Goal: Task Accomplishment & Management: Check status

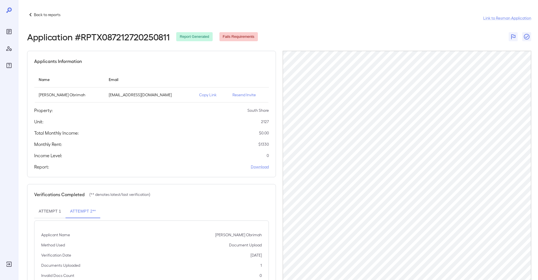
click at [14, 31] on div at bounding box center [9, 140] width 18 height 280
click at [7, 31] on icon "Reports" at bounding box center [9, 31] width 7 height 7
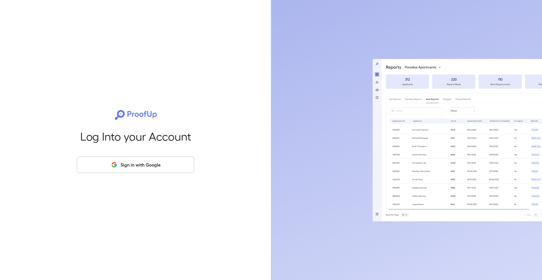
click at [164, 171] on button "Sign in with Google" at bounding box center [136, 165] width 118 height 16
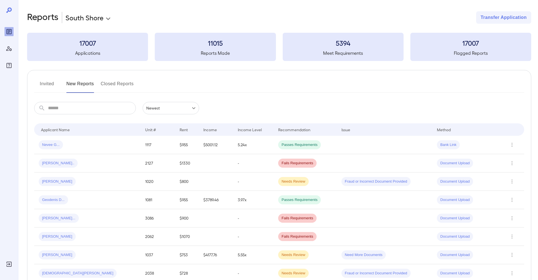
click at [46, 87] on button "Invited" at bounding box center [46, 86] width 25 height 14
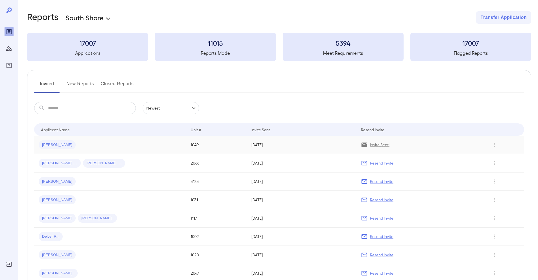
click at [92, 147] on div "Henry A..." at bounding box center [110, 144] width 143 height 9
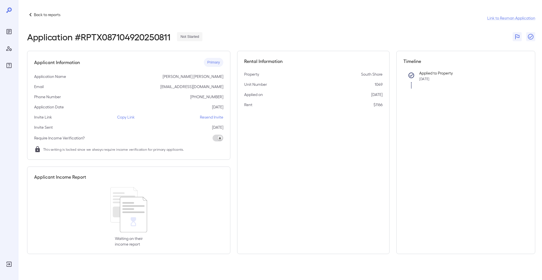
click at [126, 113] on div "Applicant Information Primary Application Name Henry Antonio Martinez Alvarez E…" at bounding box center [128, 105] width 203 height 109
click at [127, 118] on p "Copy Link" at bounding box center [126, 117] width 18 height 6
click at [12, 36] on body "Back to reports Link to Resman Application Application # RPTX087104920250811 No…" at bounding box center [271, 140] width 542 height 280
click at [9, 30] on icon "Reports" at bounding box center [9, 31] width 7 height 7
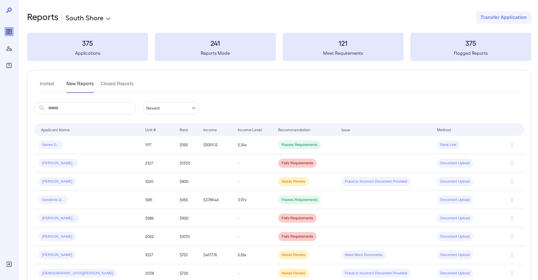
click at [50, 86] on button "Invited" at bounding box center [46, 86] width 25 height 14
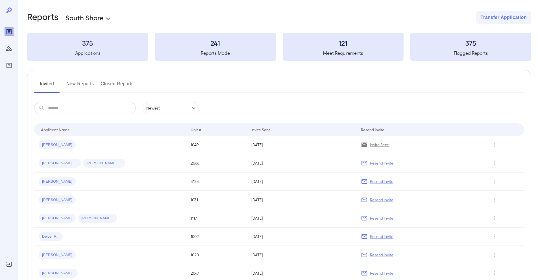
click at [76, 82] on button "New Reports" at bounding box center [80, 86] width 28 height 14
